Goal: Task Accomplishment & Management: Use online tool/utility

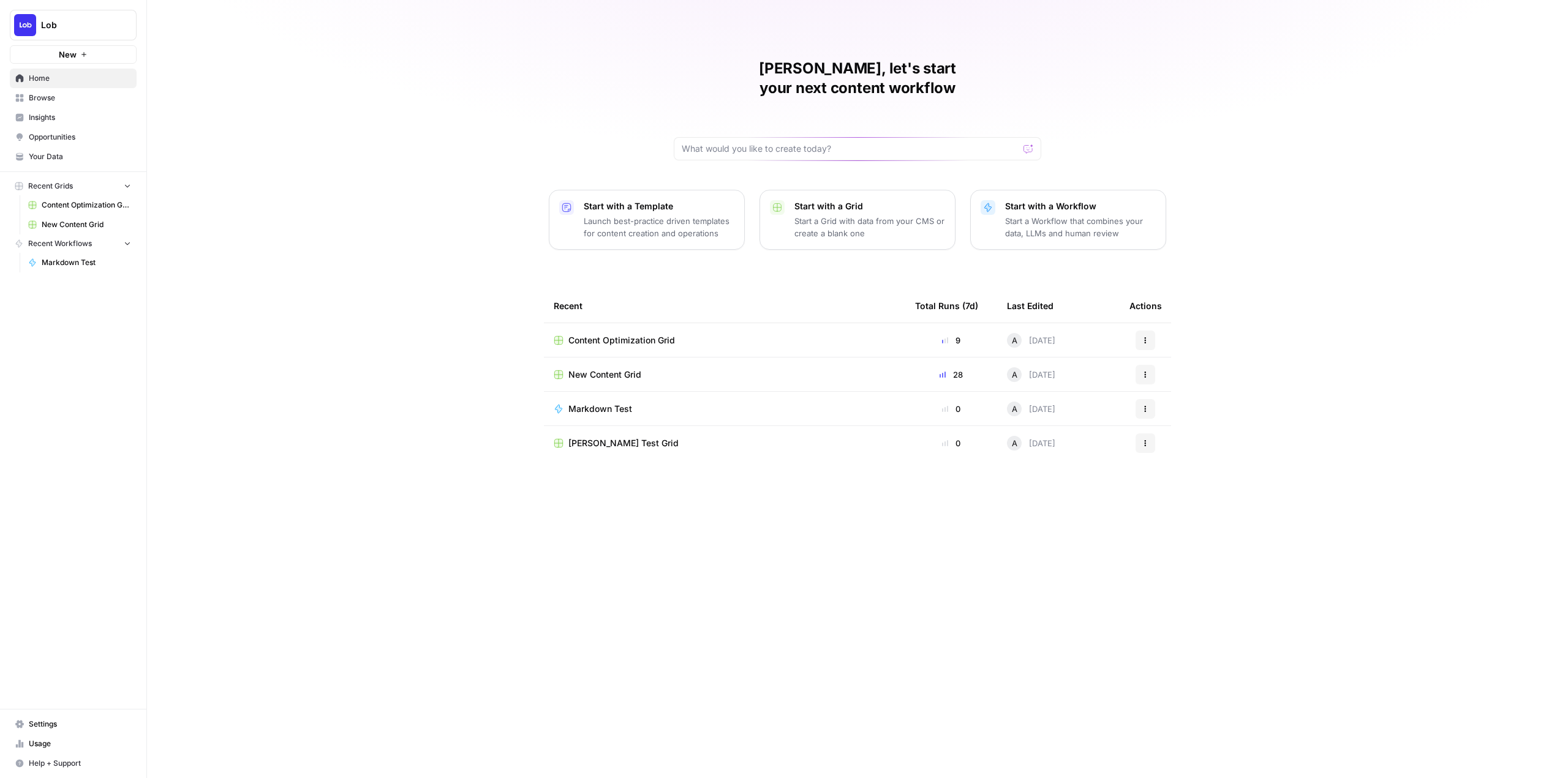
click at [74, 27] on span "Lob" at bounding box center [79, 25] width 74 height 12
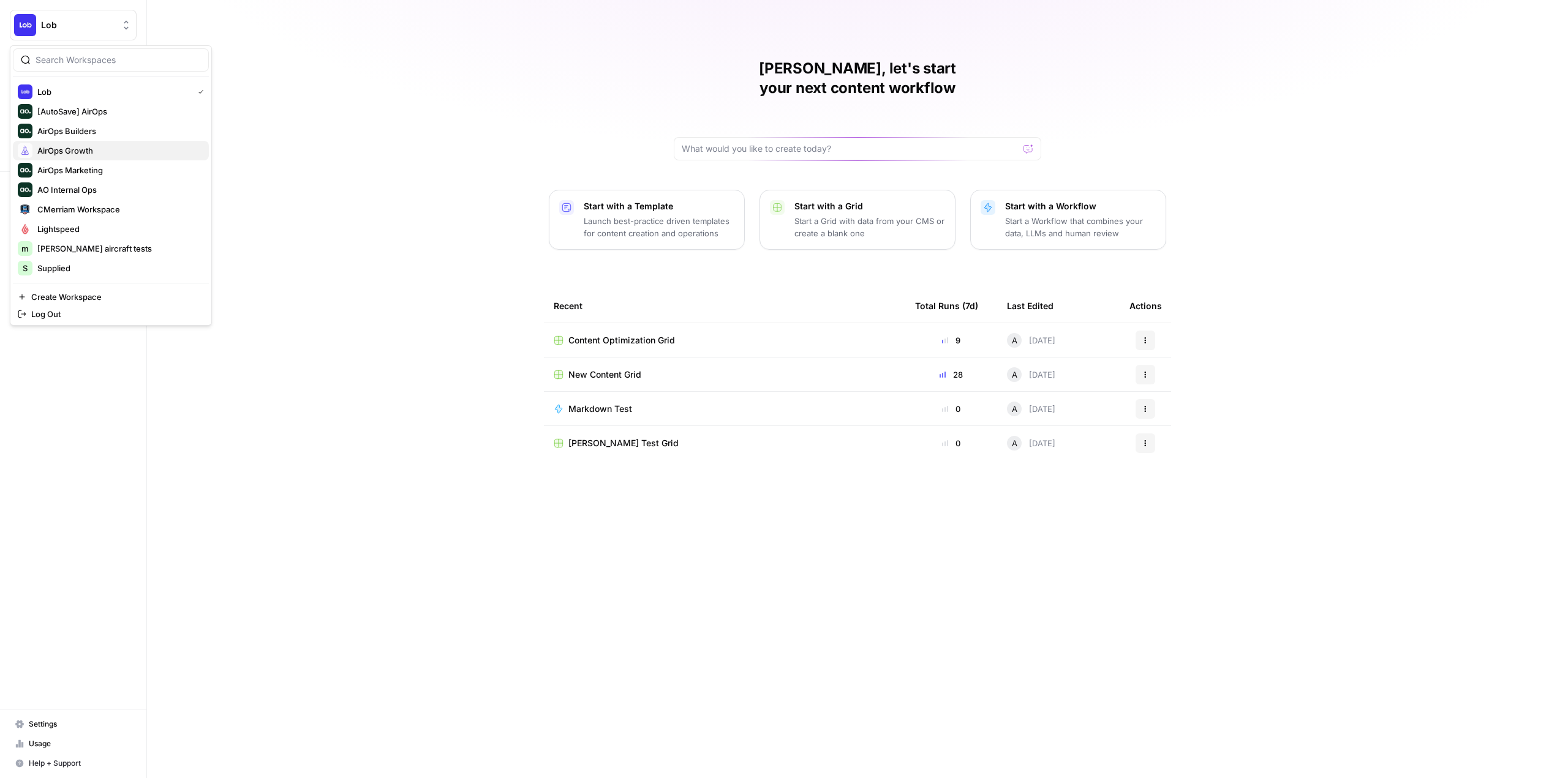
click at [75, 151] on span "AirOps Growth" at bounding box center [118, 150] width 162 height 12
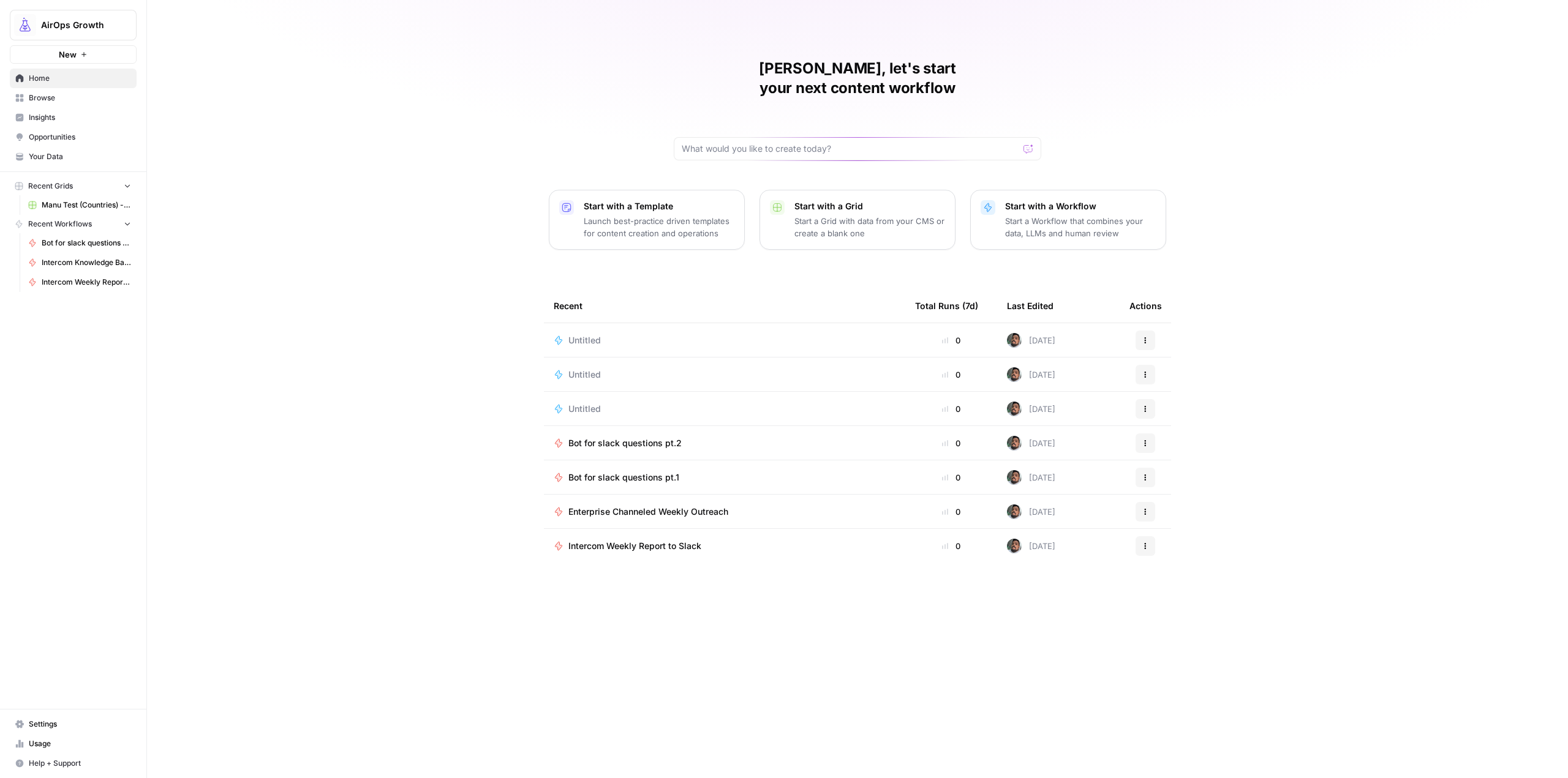
click at [1149, 400] on button "Actions" at bounding box center [1146, 409] width 20 height 20
click at [1169, 451] on span "Delete" at bounding box center [1209, 445] width 98 height 12
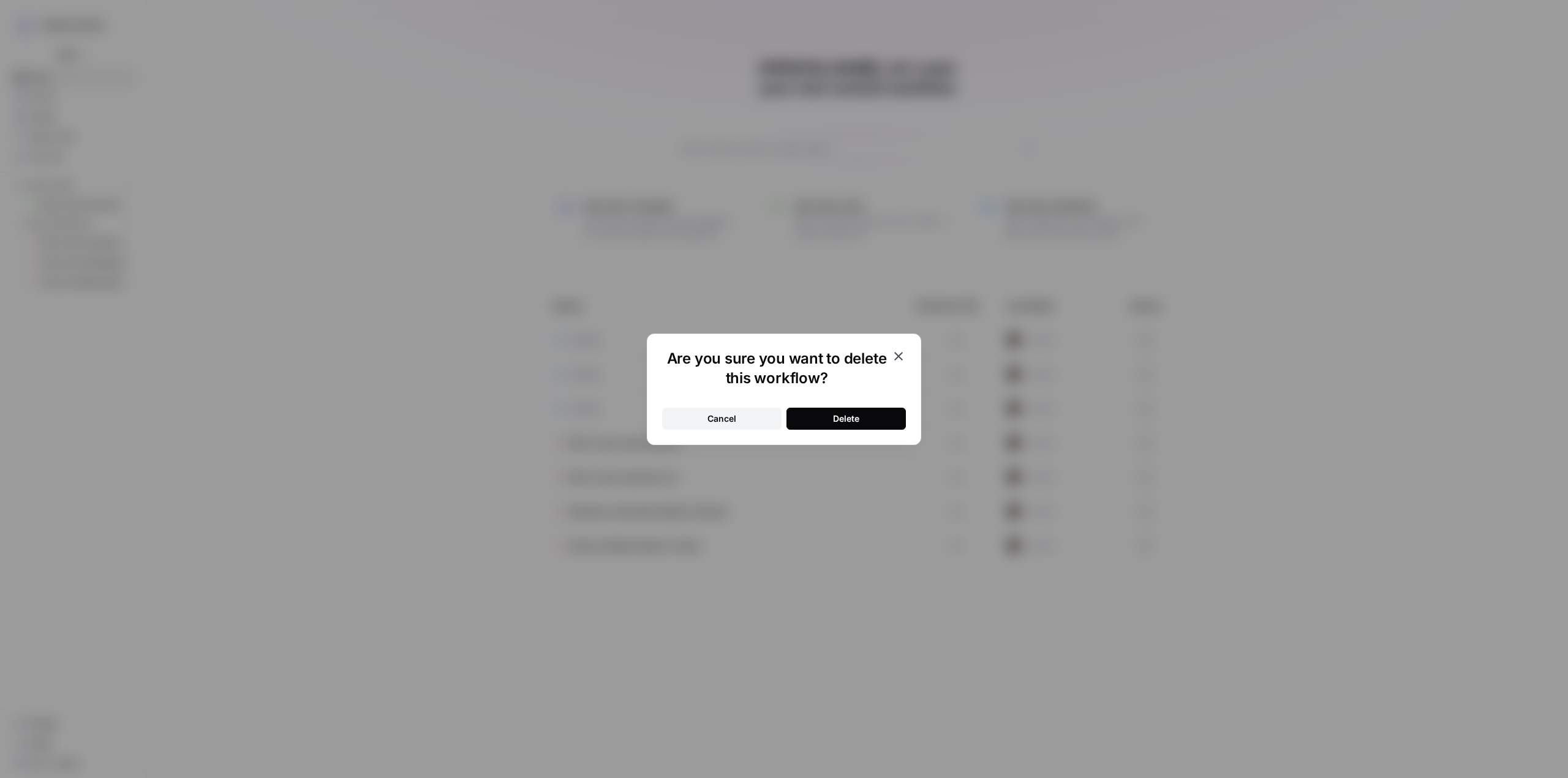
click at [821, 414] on button "Delete" at bounding box center [846, 418] width 119 height 22
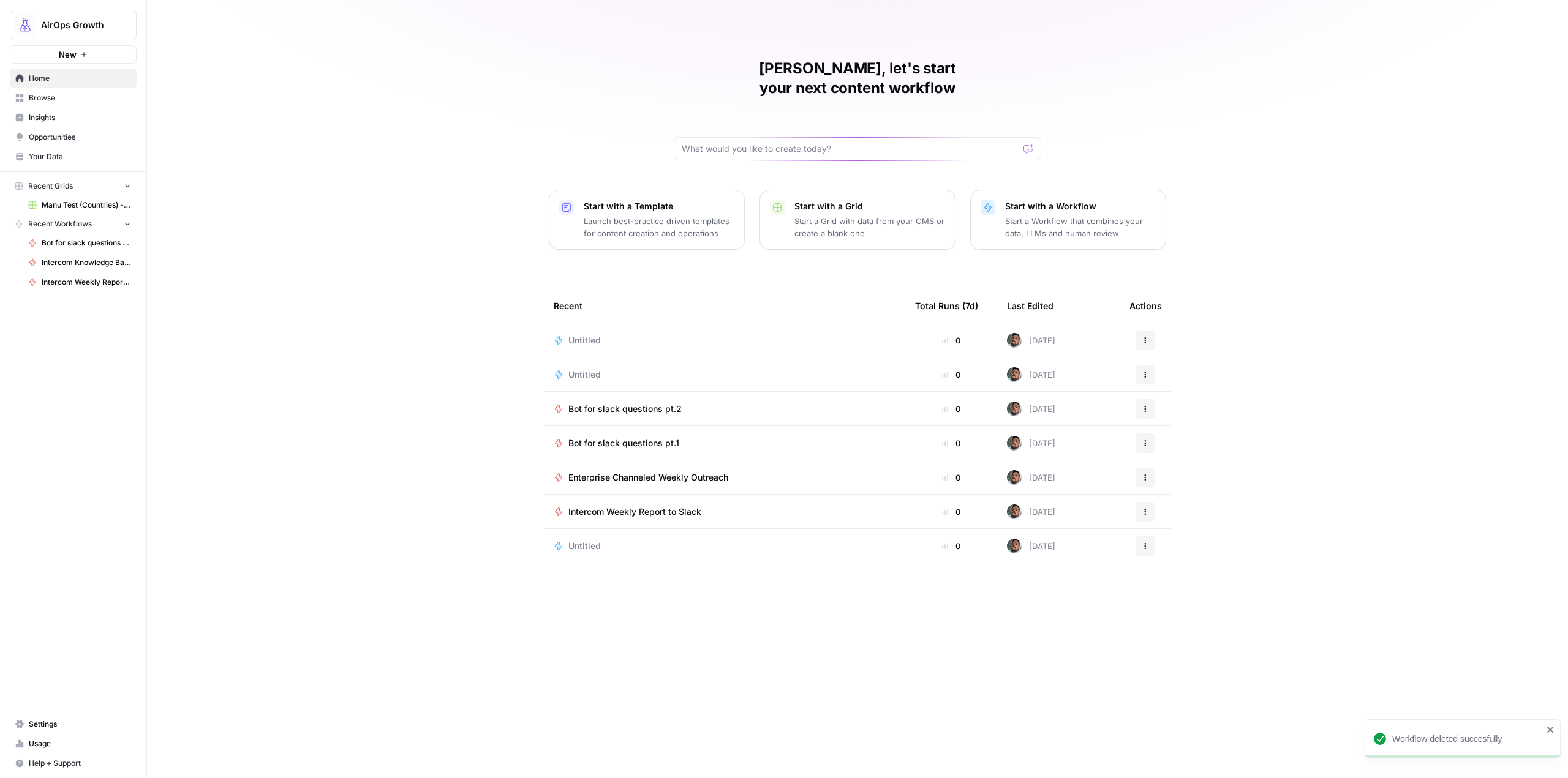
click at [1152, 365] on button "Actions" at bounding box center [1146, 375] width 20 height 20
click at [1179, 411] on span "Delete" at bounding box center [1209, 411] width 98 height 12
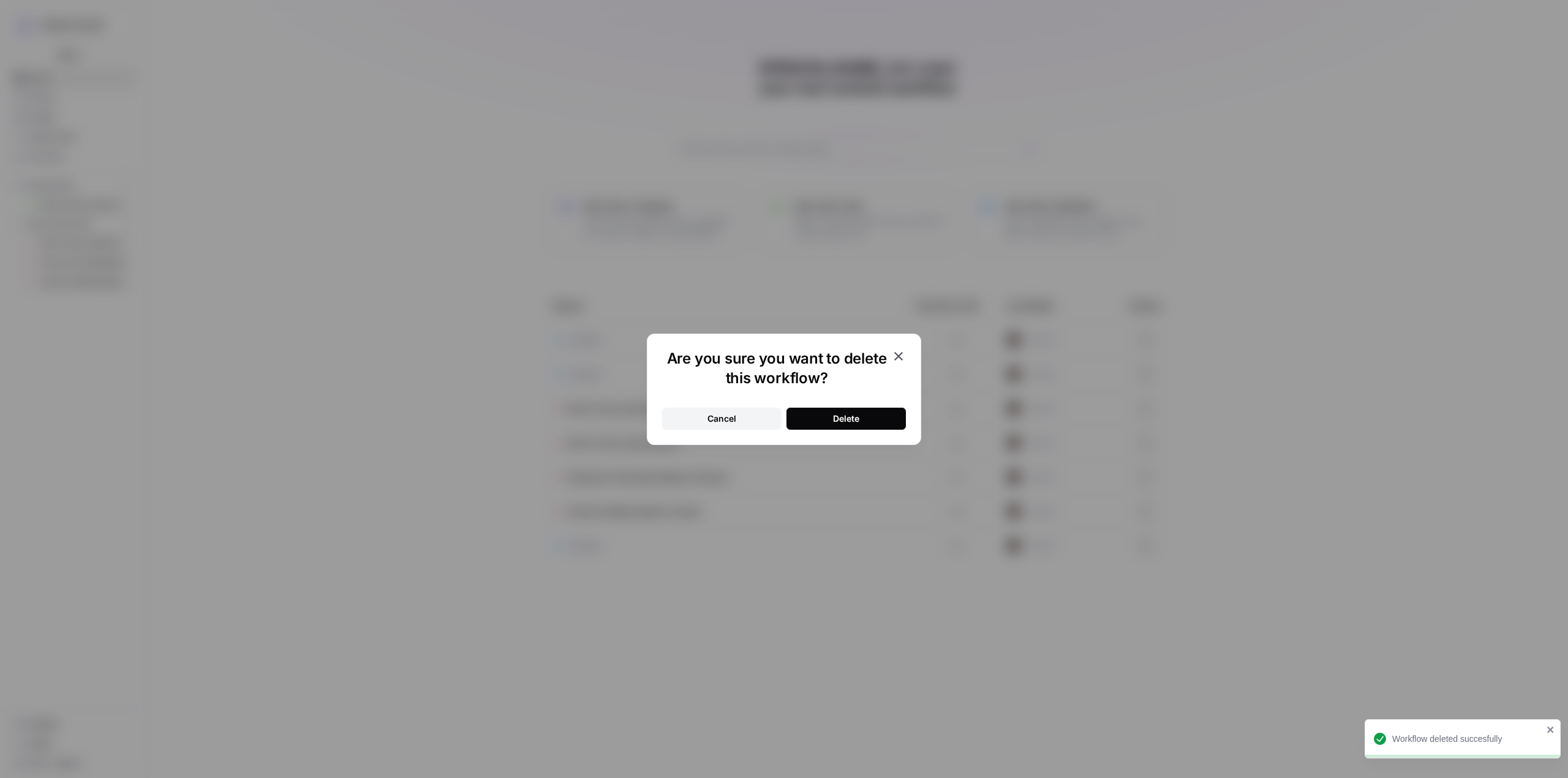
click at [860, 423] on button "Delete" at bounding box center [846, 418] width 119 height 22
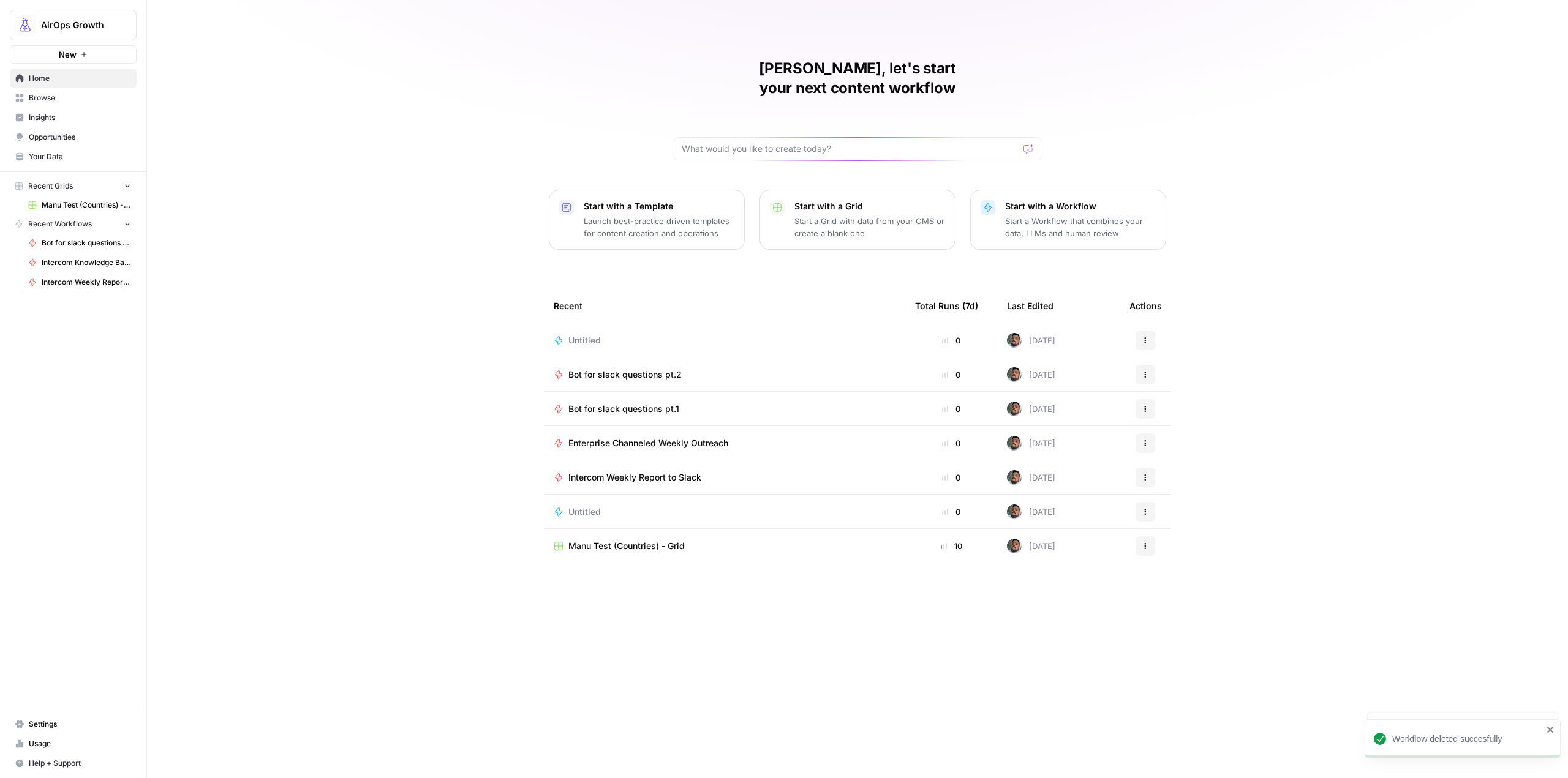
click at [1146, 331] on button "Actions" at bounding box center [1146, 341] width 20 height 20
click at [1290, 287] on div "[PERSON_NAME], let's start your next content workflow Start with a Template Lau…" at bounding box center [858, 389] width 1421 height 778
click at [1150, 331] on button "Actions" at bounding box center [1146, 341] width 20 height 20
click at [1170, 375] on span "Delete" at bounding box center [1209, 376] width 98 height 12
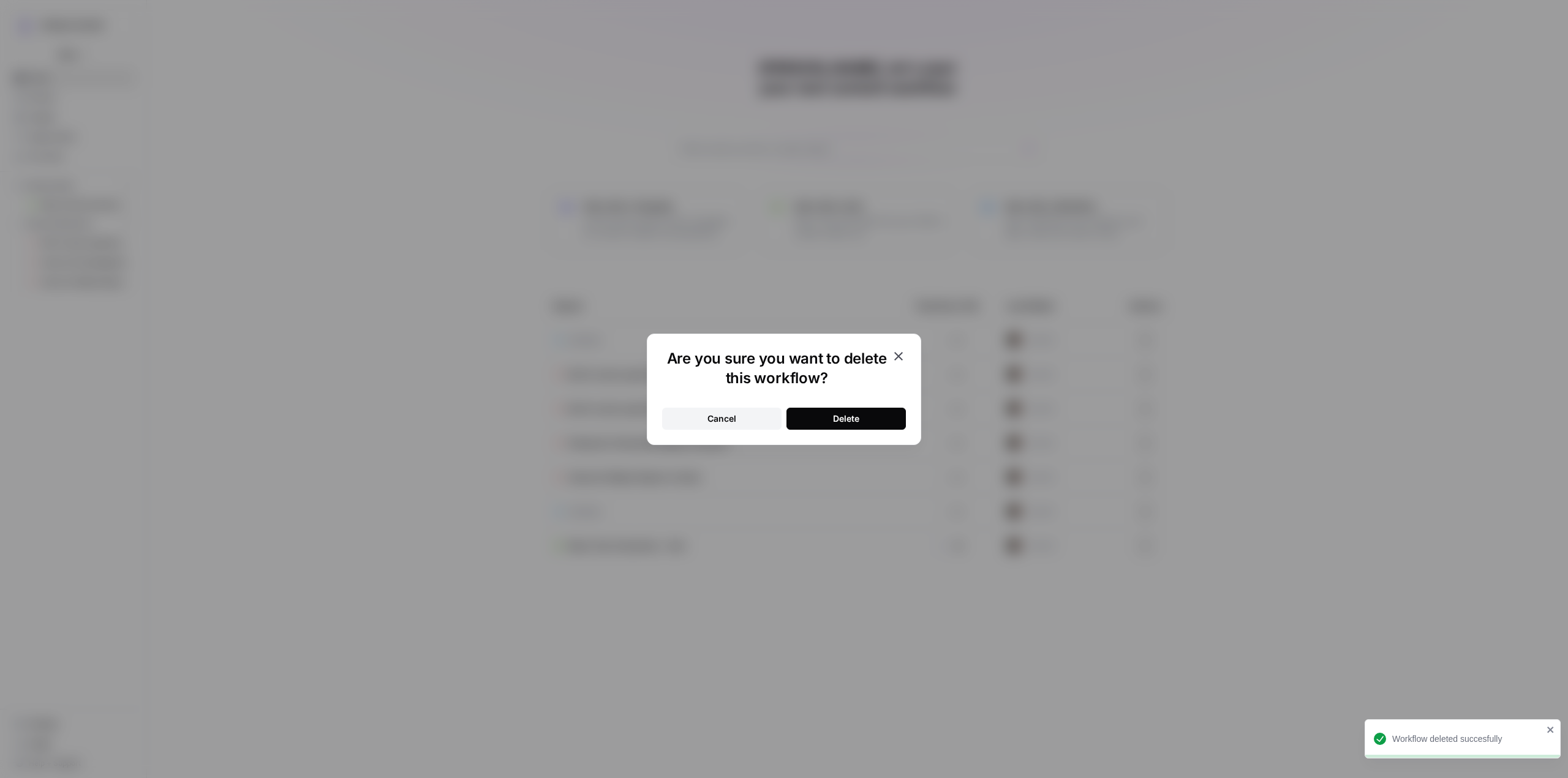
click at [872, 416] on button "Delete" at bounding box center [846, 418] width 119 height 22
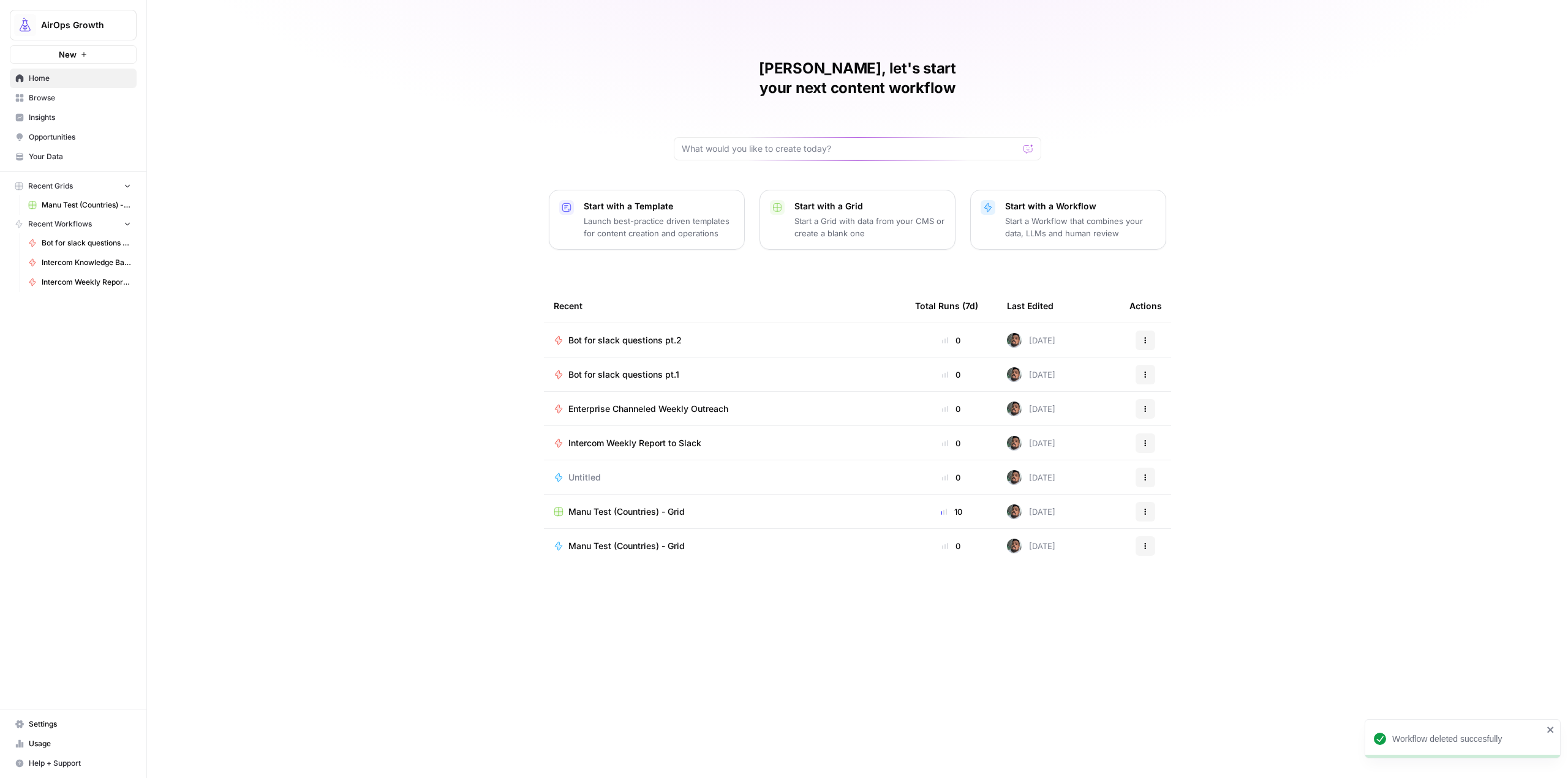
click at [1149, 474] on icon "button" at bounding box center [1145, 477] width 7 height 7
click at [1278, 404] on div "[PERSON_NAME], let's start your next content workflow Start with a Template Lau…" at bounding box center [858, 389] width 1421 height 778
click at [622, 472] on div "Untitled" at bounding box center [724, 477] width 342 height 12
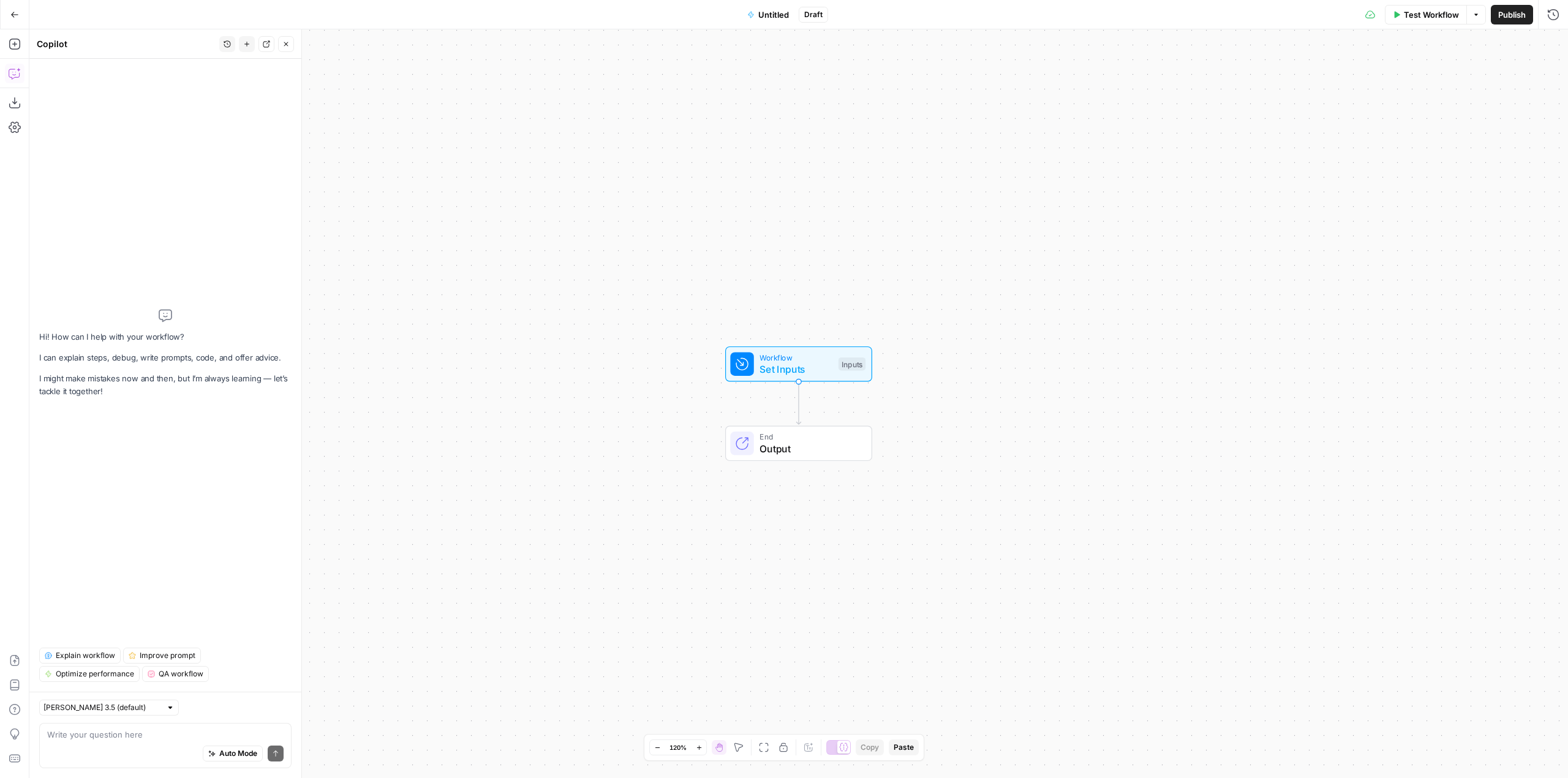
click at [196, 743] on div "Auto Mode Send" at bounding box center [165, 754] width 236 height 27
type textarea "create"
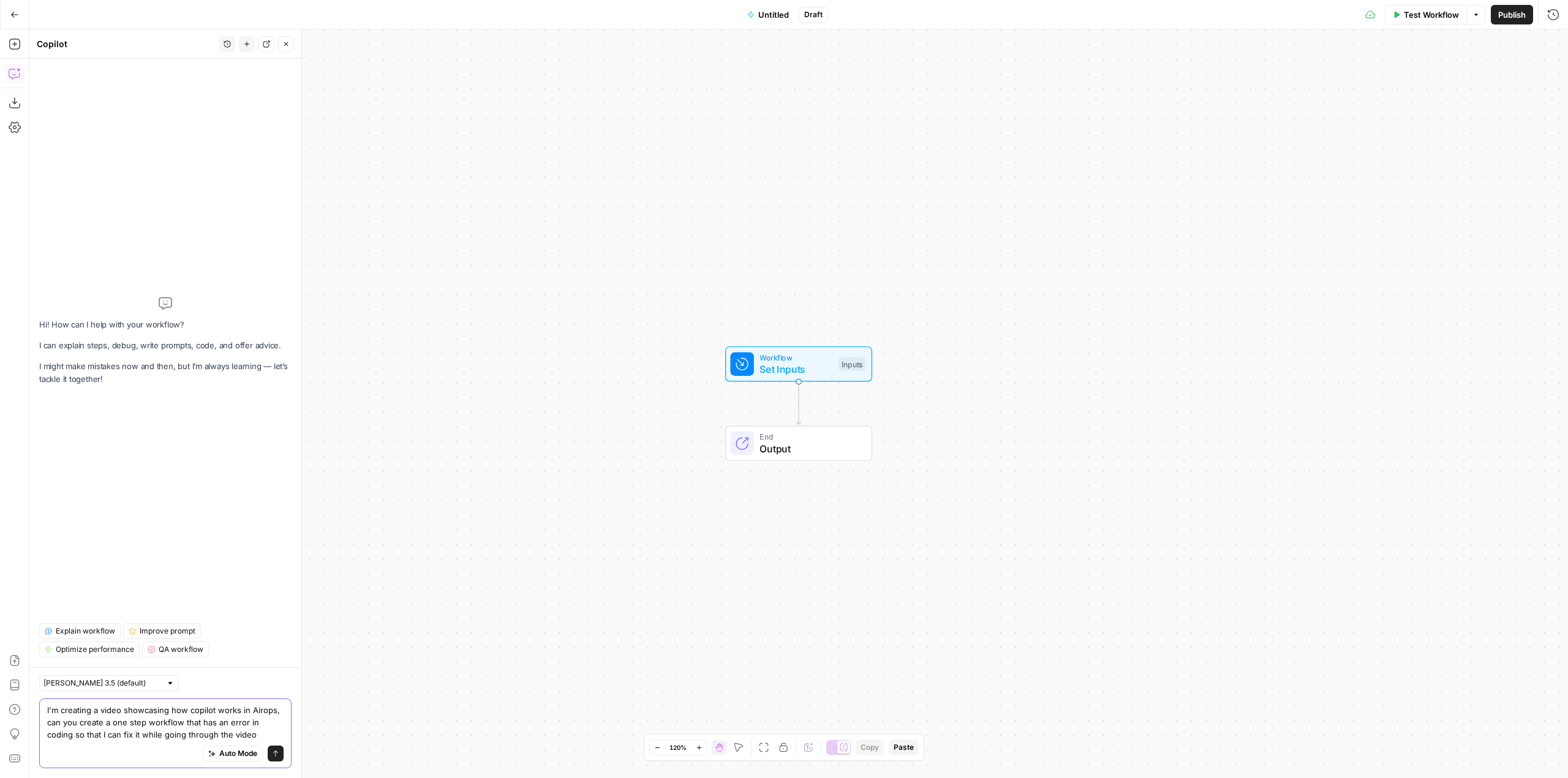
type textarea "I'm creating a video showcasing how copilot works in Airops, can you create a o…"
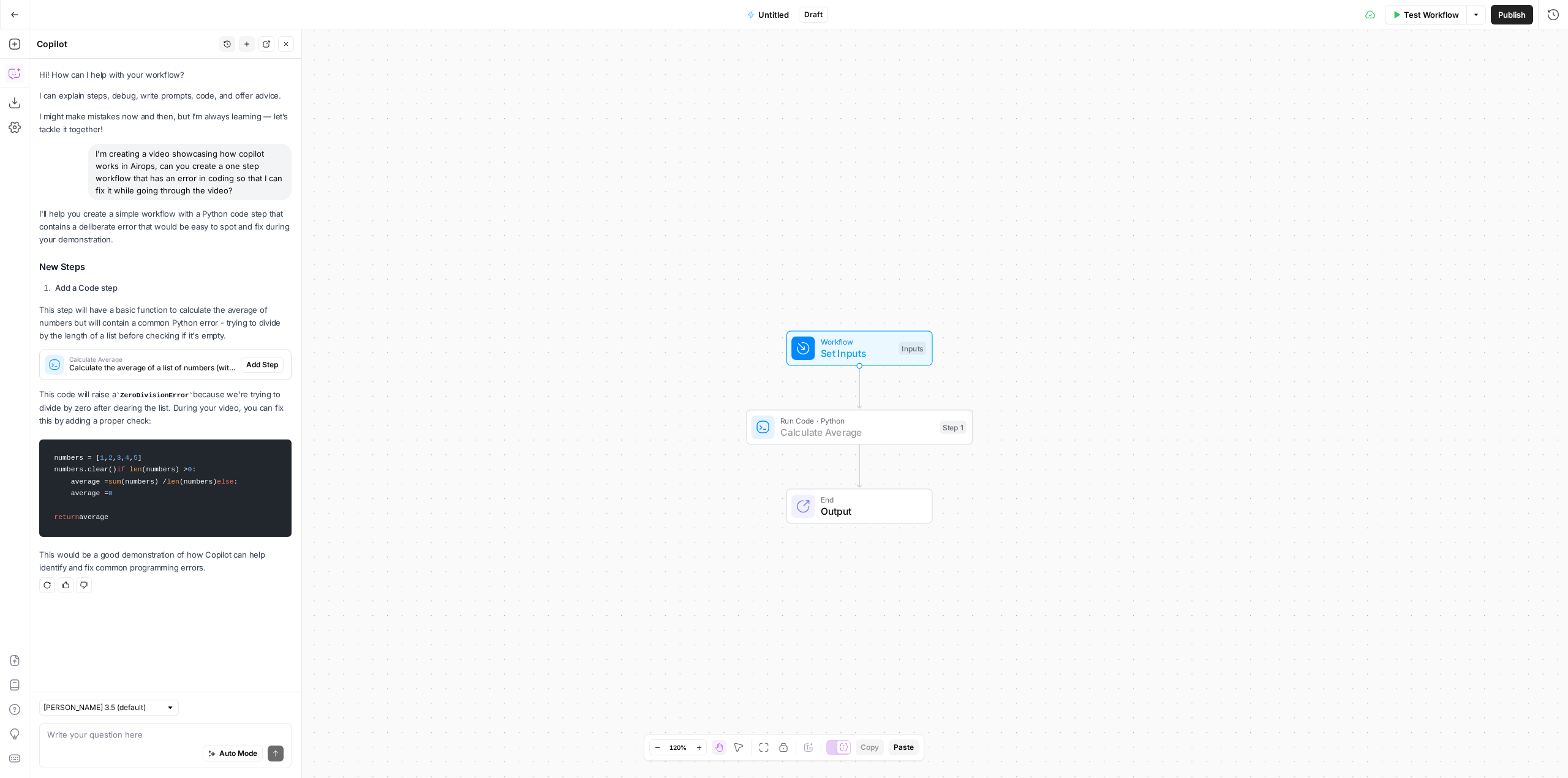
click at [269, 362] on span "Add Step" at bounding box center [262, 365] width 32 height 11
